Goal: Transaction & Acquisition: Purchase product/service

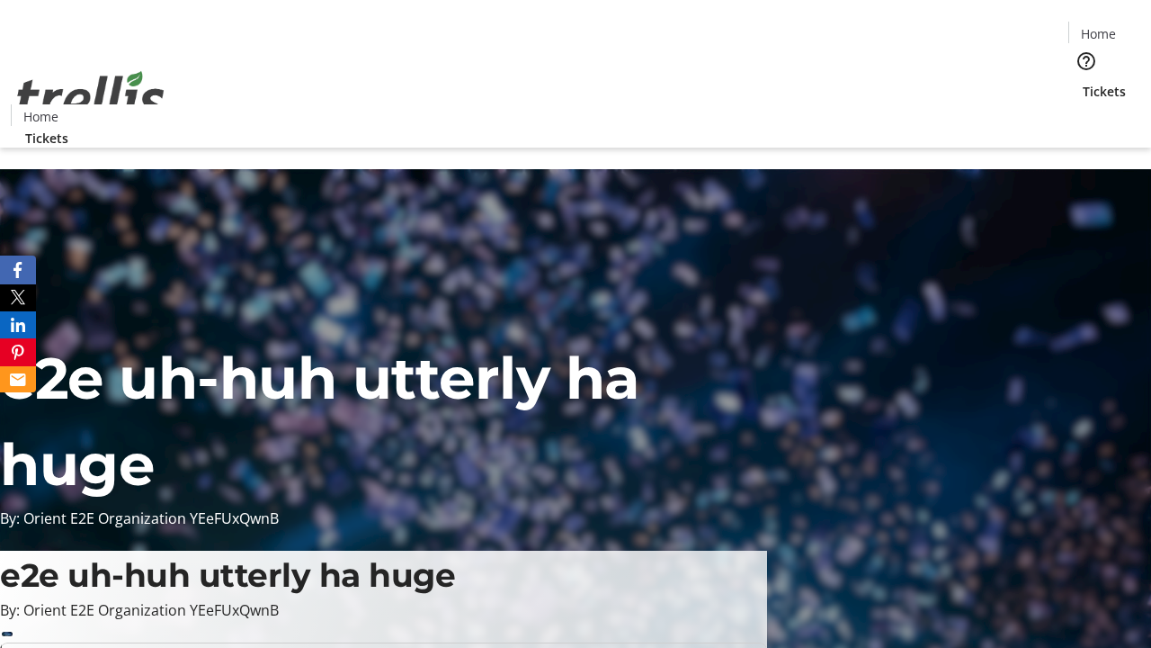
click at [1083, 82] on span "Tickets" at bounding box center [1104, 91] width 43 height 19
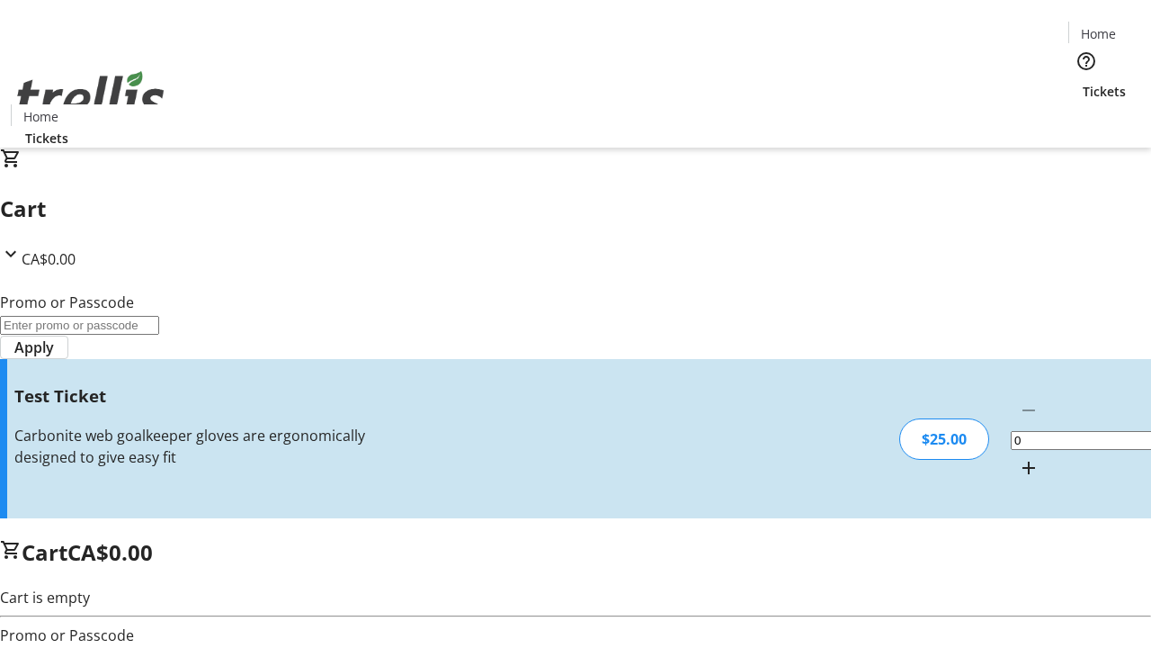
click at [1018, 457] on mat-icon "Increment by one" at bounding box center [1029, 468] width 22 height 22
type input "1"
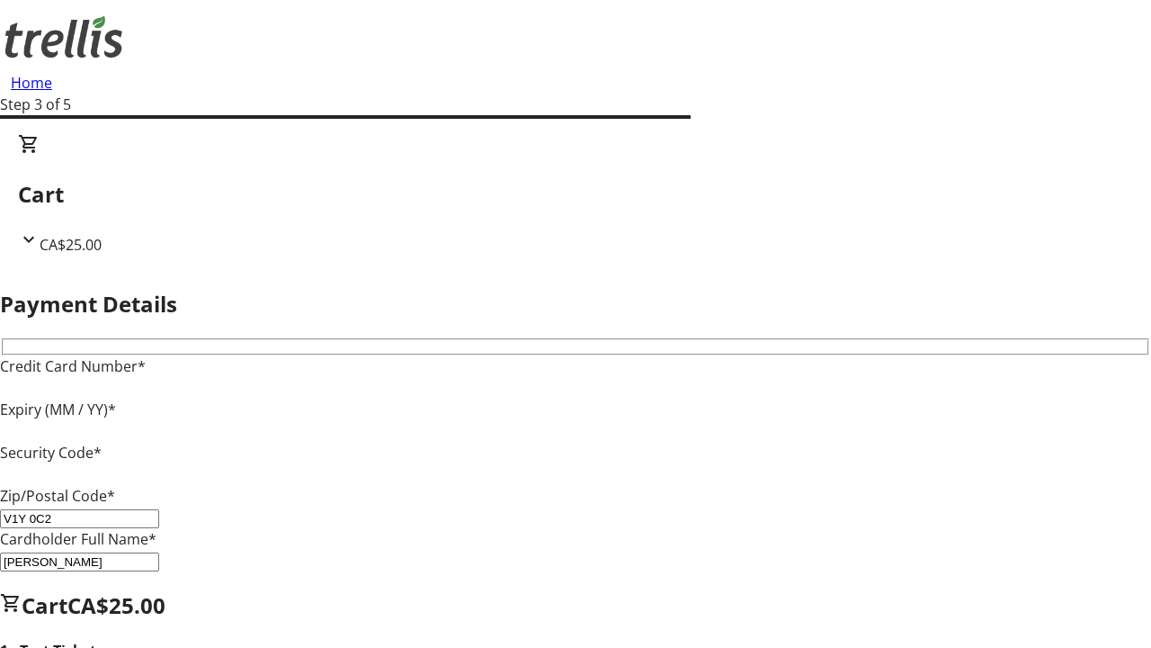
type input "V1Y 0C2"
